Goal: Transaction & Acquisition: Purchase product/service

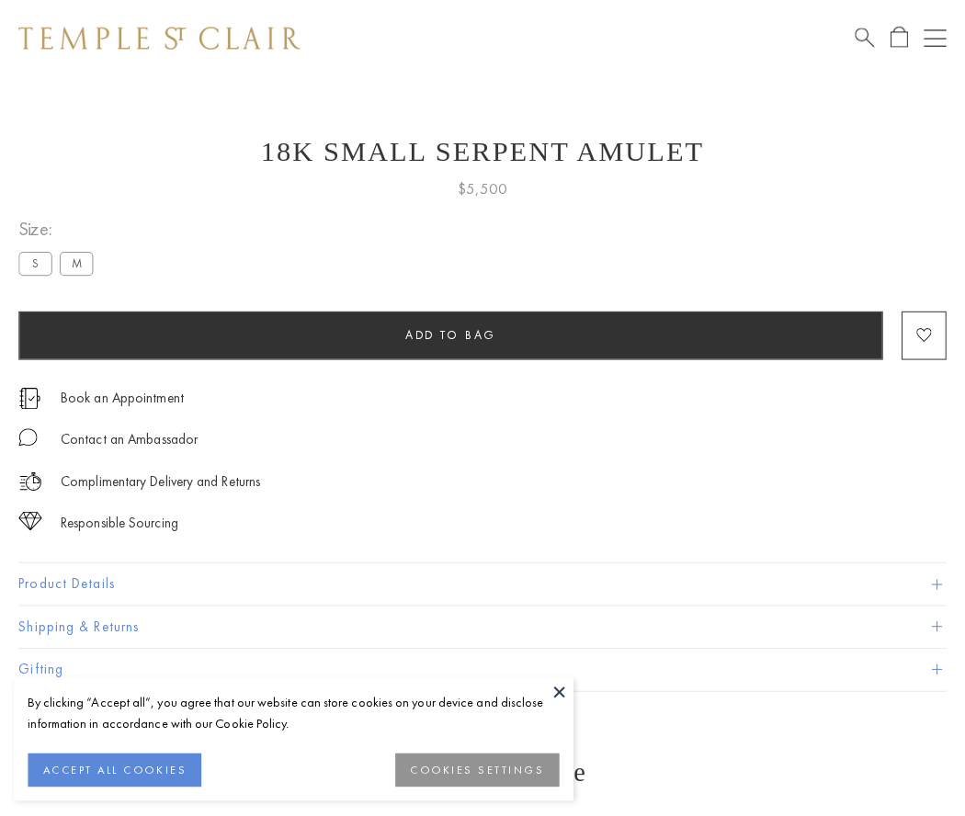
scroll to position [74, 0]
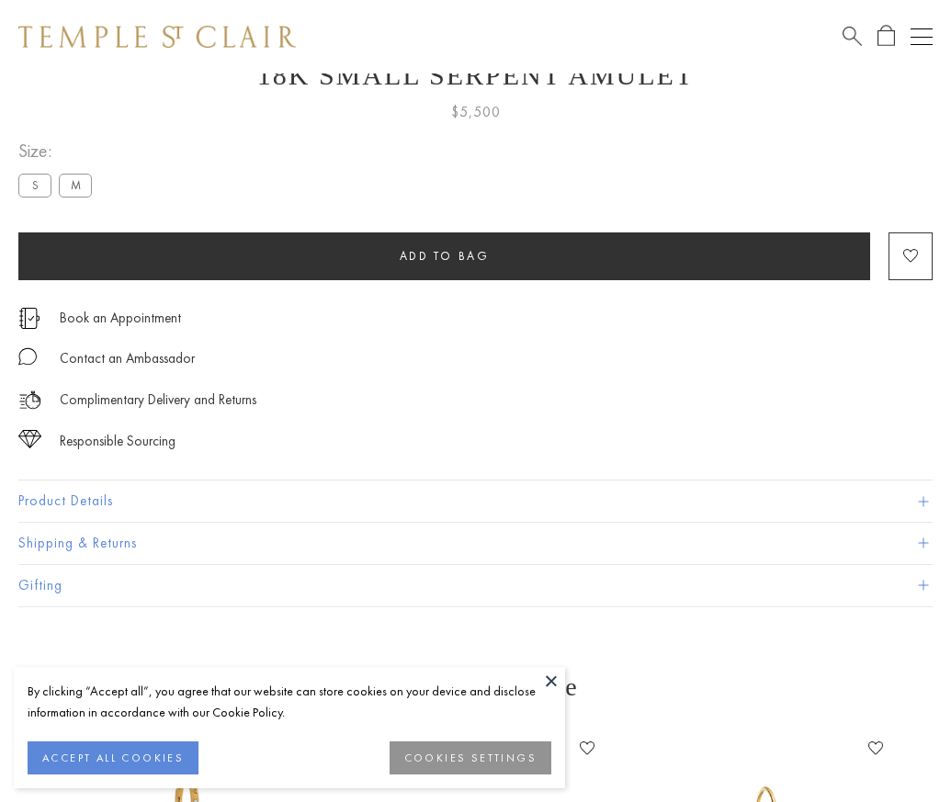
click at [444, 255] on span "Add to bag" at bounding box center [445, 256] width 90 height 16
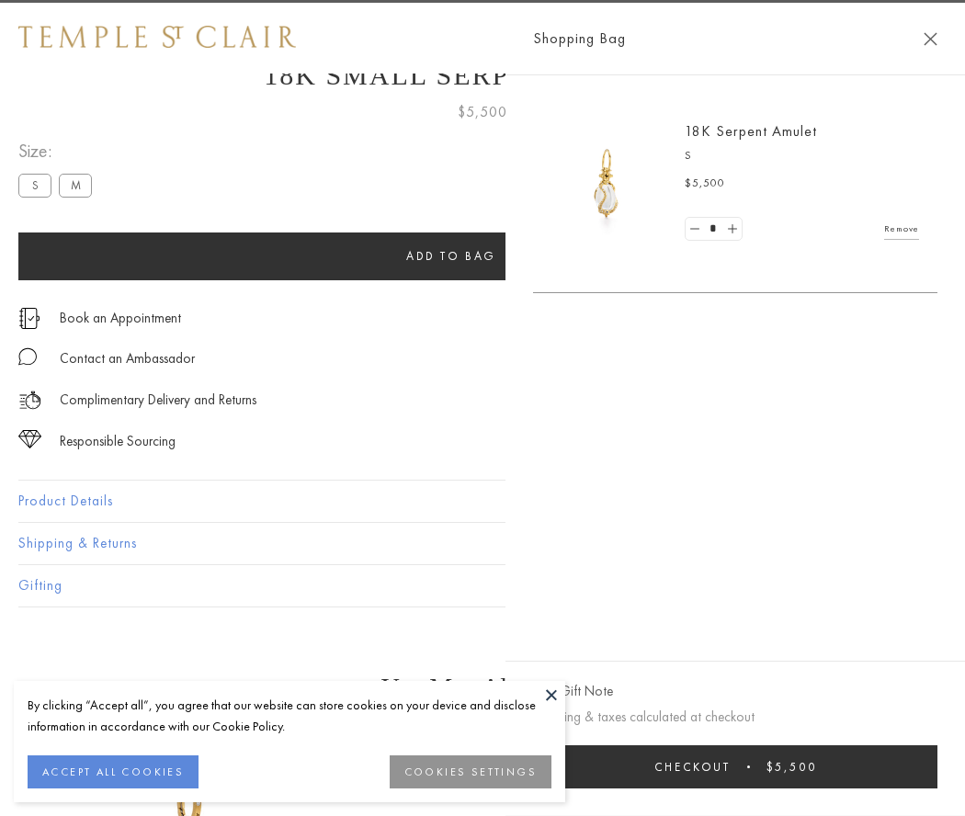
click at [750, 766] on span "submit" at bounding box center [748, 766] width 3 height 3
